Goal: Transaction & Acquisition: Obtain resource

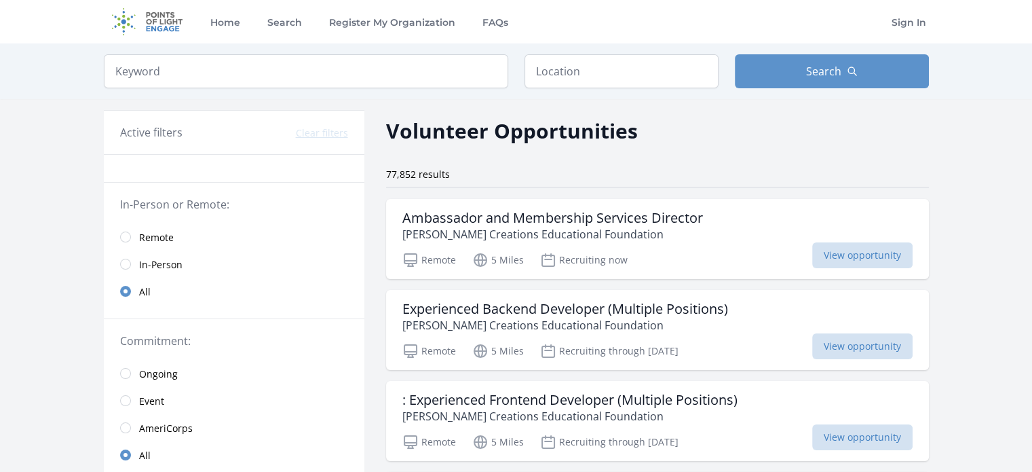
click at [159, 233] on span "Remote" at bounding box center [156, 238] width 35 height 14
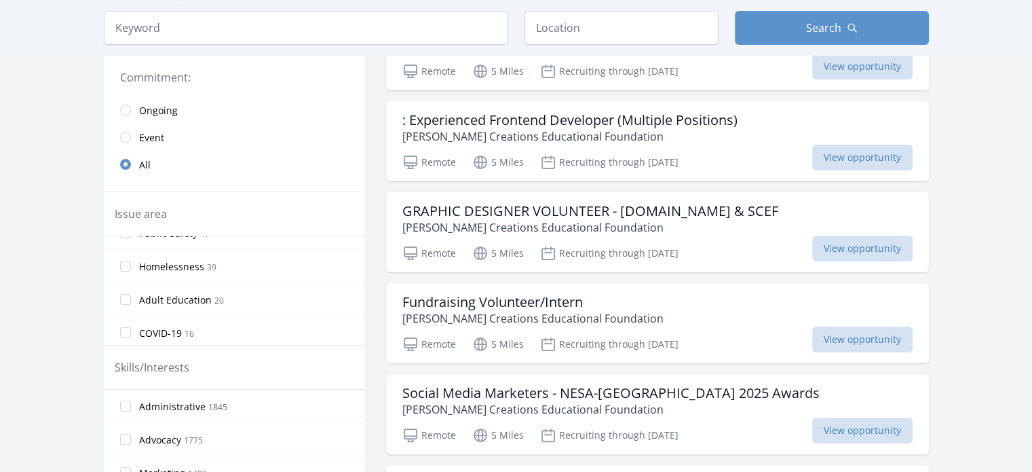
scroll to position [172, 0]
click at [135, 434] on label "Social Media 834" at bounding box center [234, 433] width 261 height 27
click at [131, 434] on input "Social Media 834" at bounding box center [125, 433] width 11 height 11
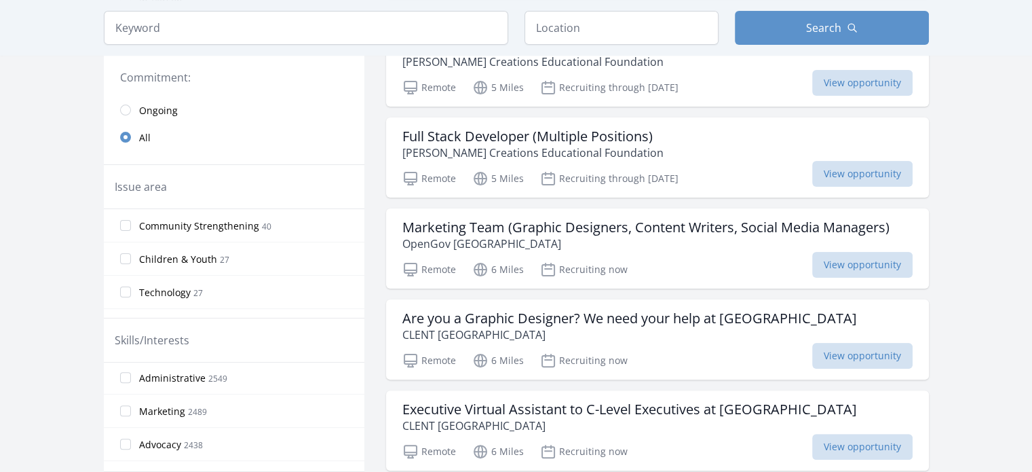
scroll to position [26, 0]
click at [132, 415] on label "Marketing 2489" at bounding box center [234, 418] width 261 height 27
click at [131, 415] on input "Marketing 2489" at bounding box center [125, 418] width 11 height 11
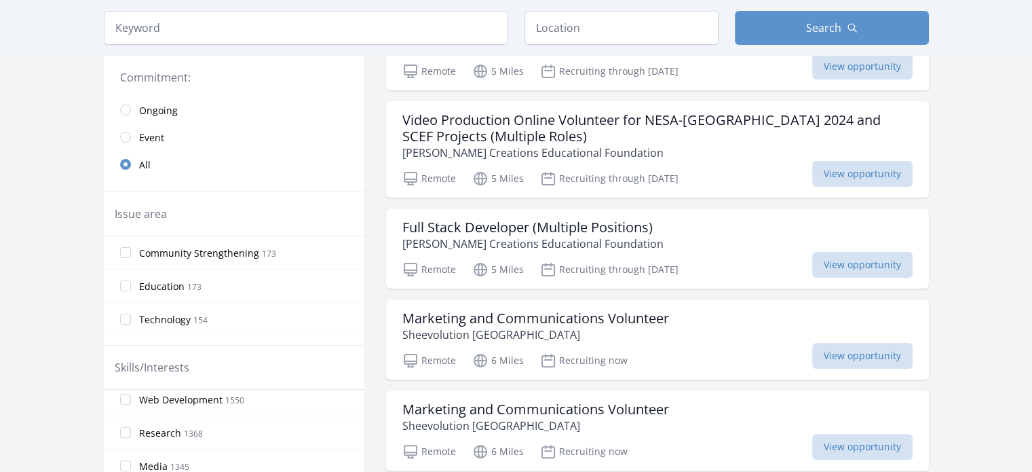
scroll to position [206, 0]
click at [130, 433] on label "Media 1345" at bounding box center [234, 432] width 261 height 27
click at [130, 433] on input "Media 1345" at bounding box center [125, 432] width 11 height 11
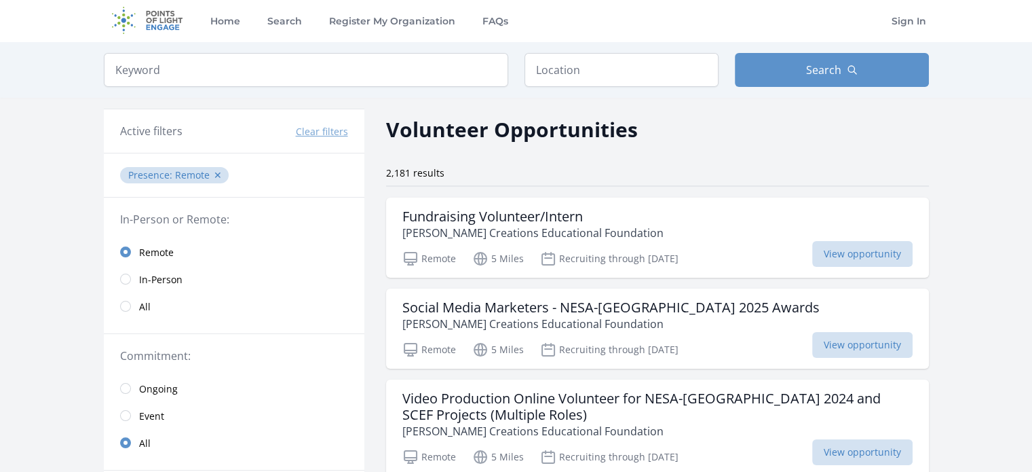
scroll to position [0, 0]
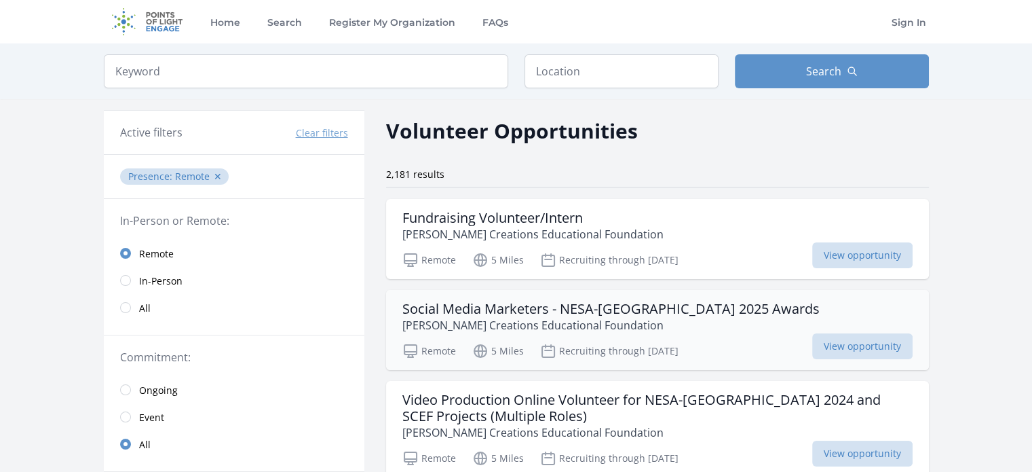
click at [554, 309] on h3 "Social Media Marketers - NESA-[GEOGRAPHIC_DATA] 2025 Awards" at bounding box center [610, 309] width 417 height 16
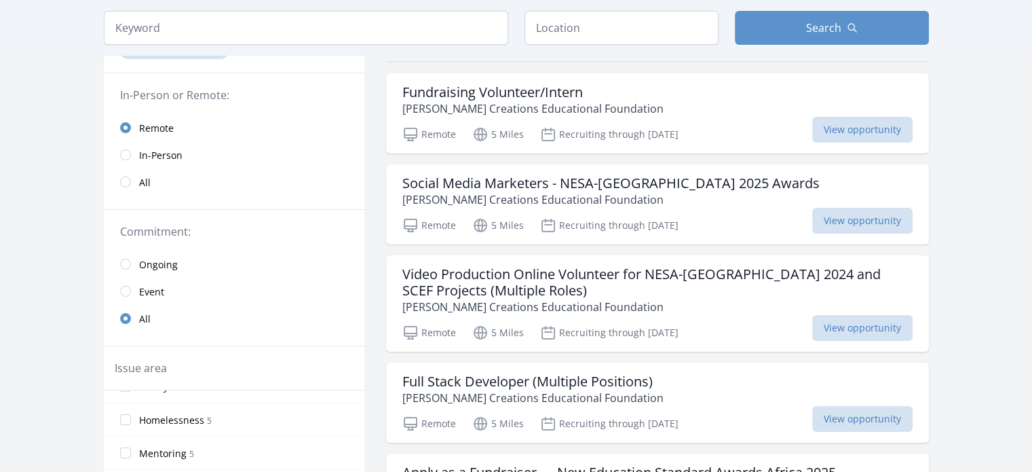
scroll to position [134, 0]
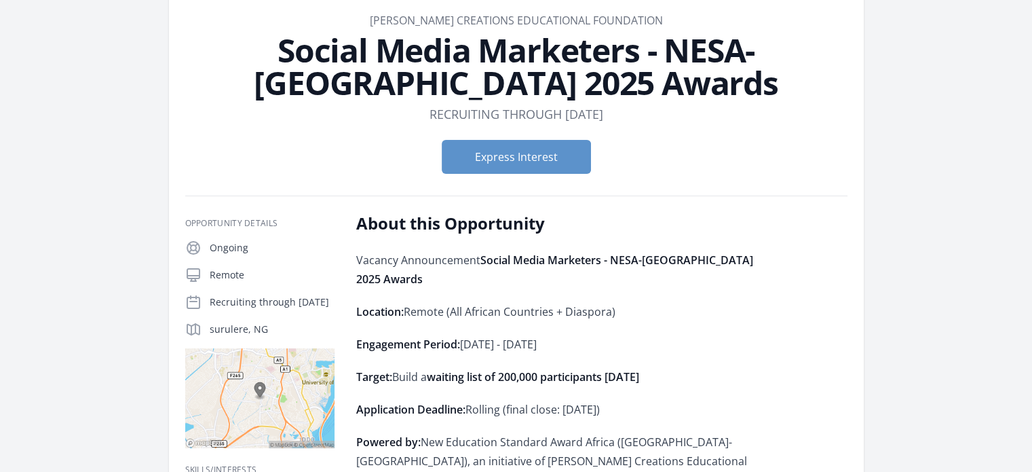
scroll to position [81, 0]
